Goal: Task Accomplishment & Management: Manage account settings

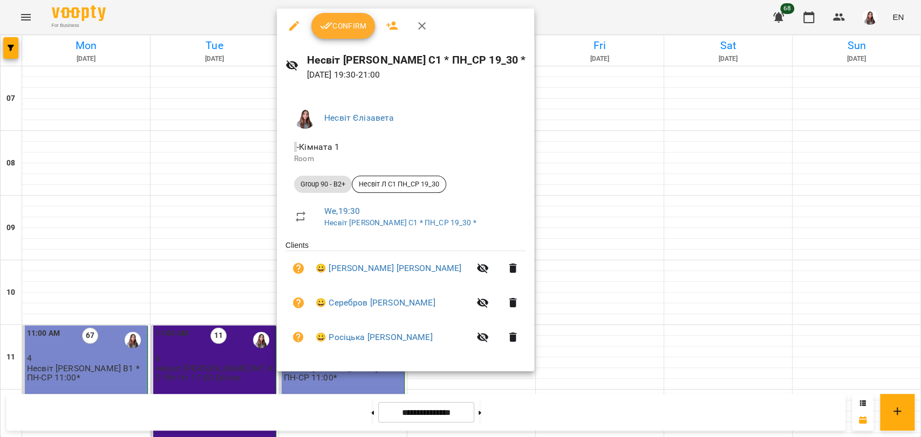
scroll to position [551, 0]
click at [345, 20] on span "Confirm" at bounding box center [343, 25] width 46 height 13
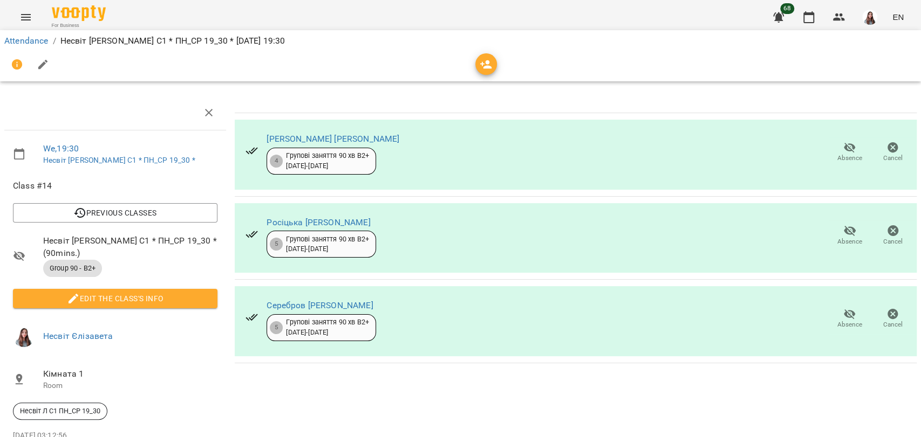
click at [43, 61] on icon "button" at bounding box center [43, 65] width 10 height 10
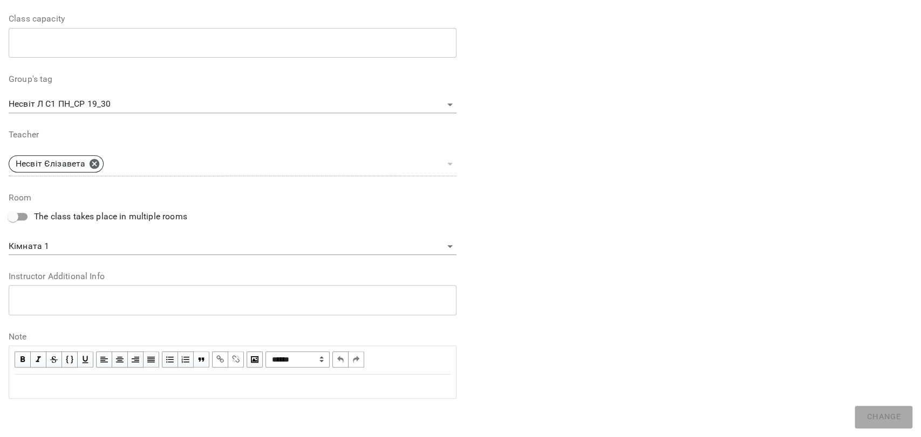
scroll to position [280, 0]
click at [65, 385] on div "Edit text" at bounding box center [233, 386] width 436 height 13
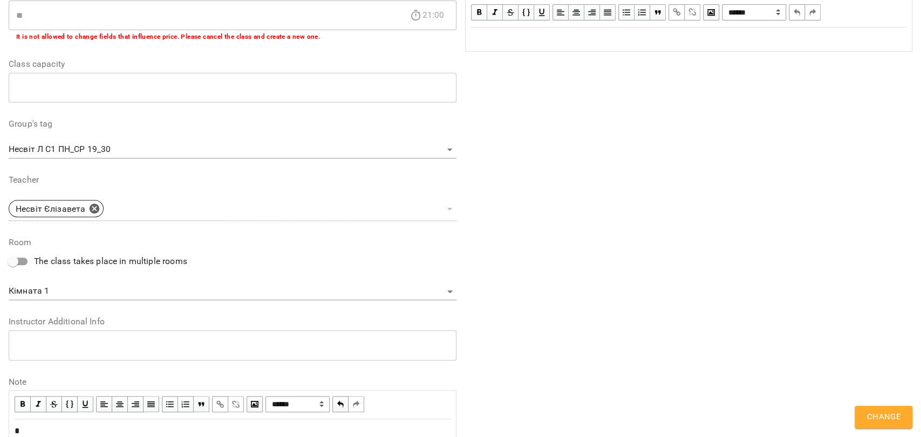
scroll to position [325, 0]
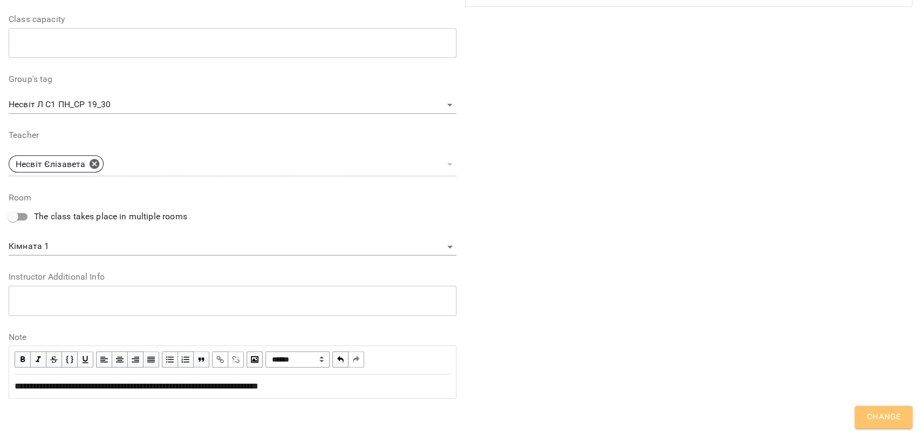
click at [878, 416] on span "Change" at bounding box center [883, 417] width 34 height 14
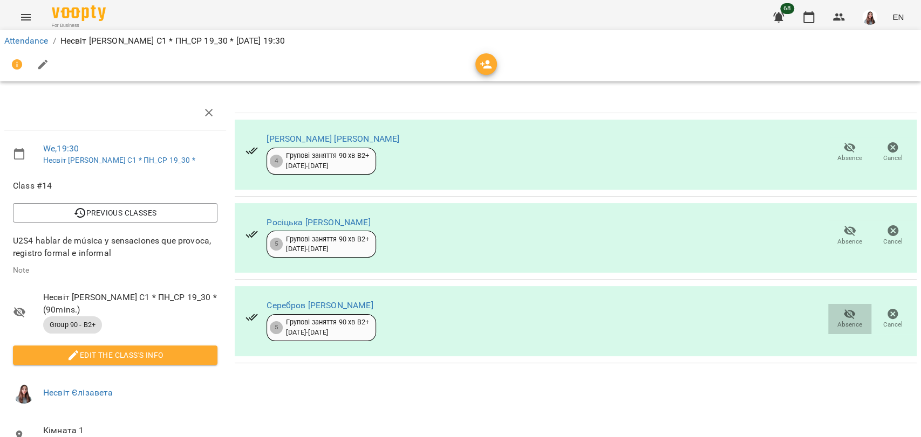
click at [843, 314] on icon "button" at bounding box center [849, 314] width 13 height 13
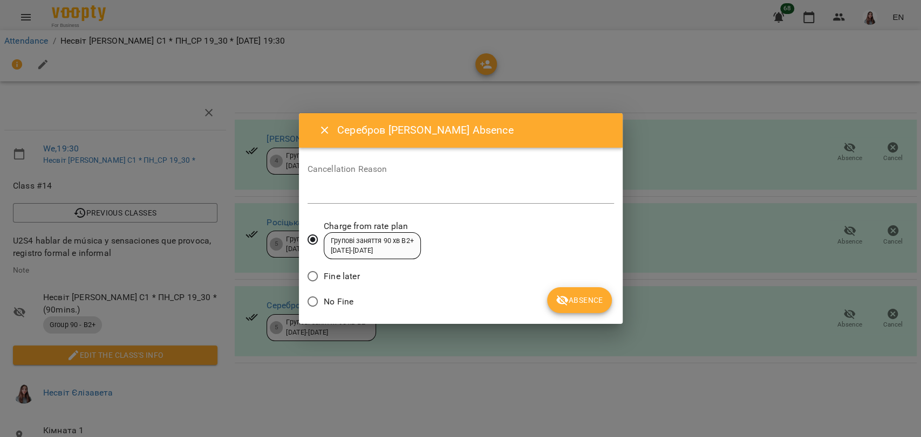
click at [334, 296] on span "No Fine" at bounding box center [339, 302] width 30 height 13
click at [374, 194] on textarea at bounding box center [460, 195] width 306 height 10
click at [565, 297] on icon "submit" at bounding box center [562, 300] width 13 height 13
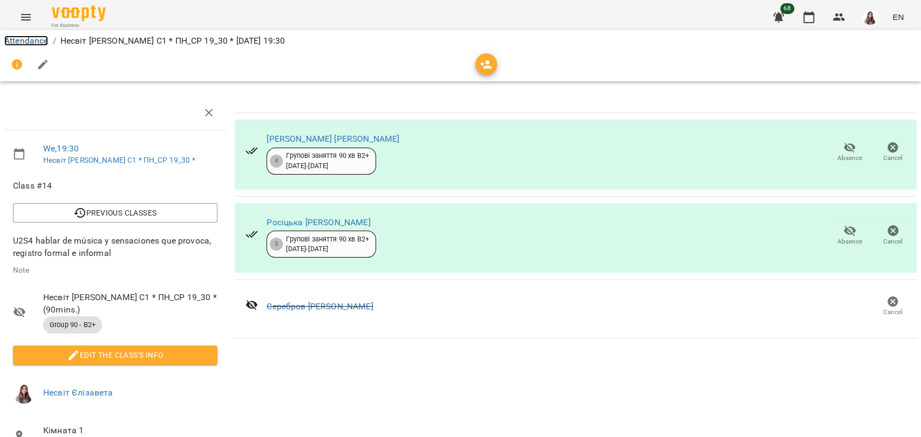
click at [22, 40] on link "Attendance" at bounding box center [26, 41] width 44 height 10
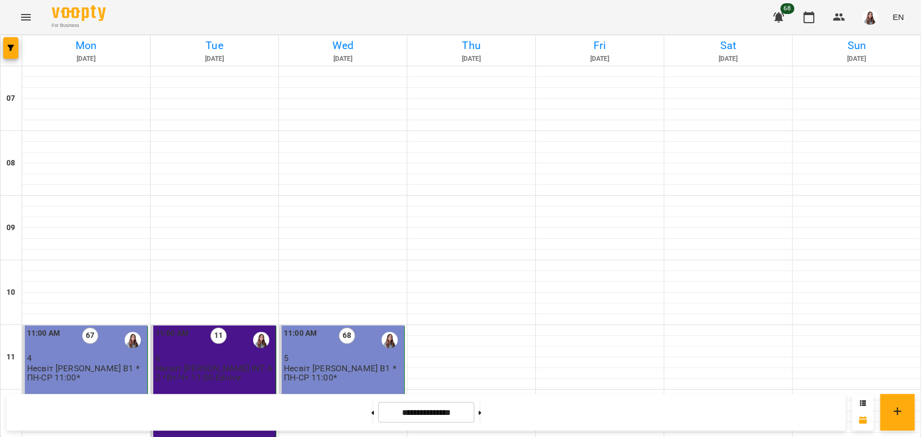
scroll to position [419, 0]
